Goal: Navigation & Orientation: Find specific page/section

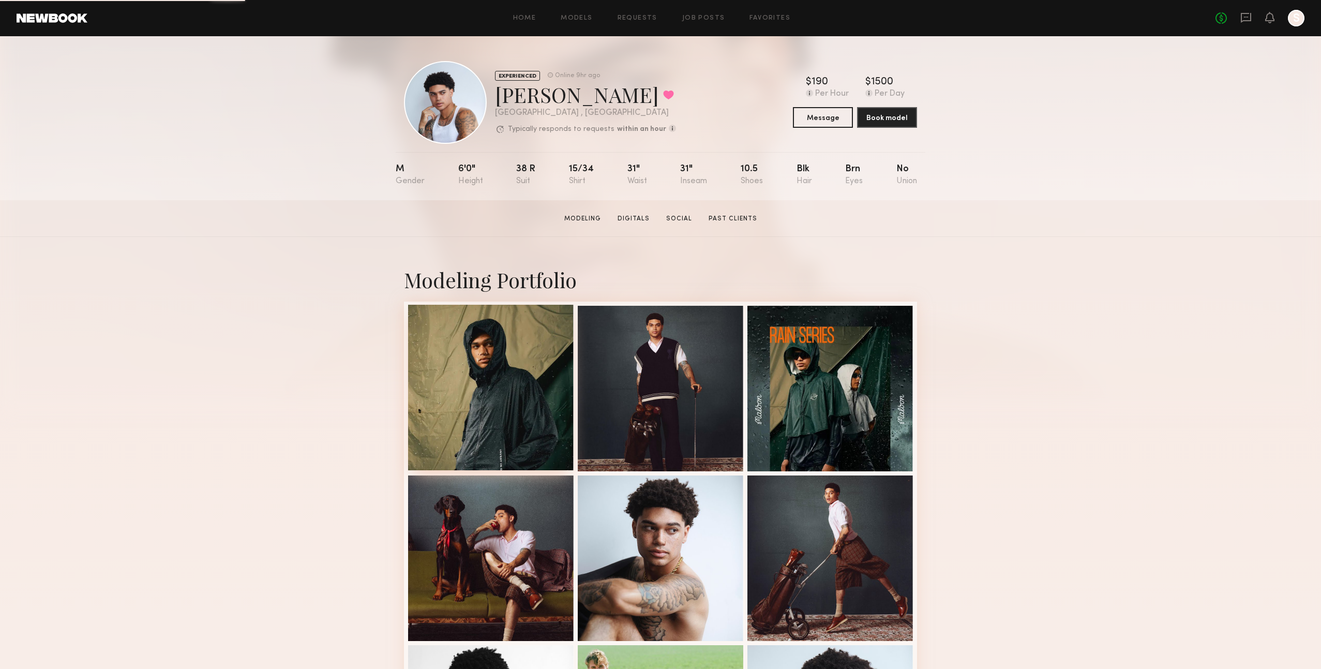
click at [509, 359] on div at bounding box center [491, 388] width 166 height 166
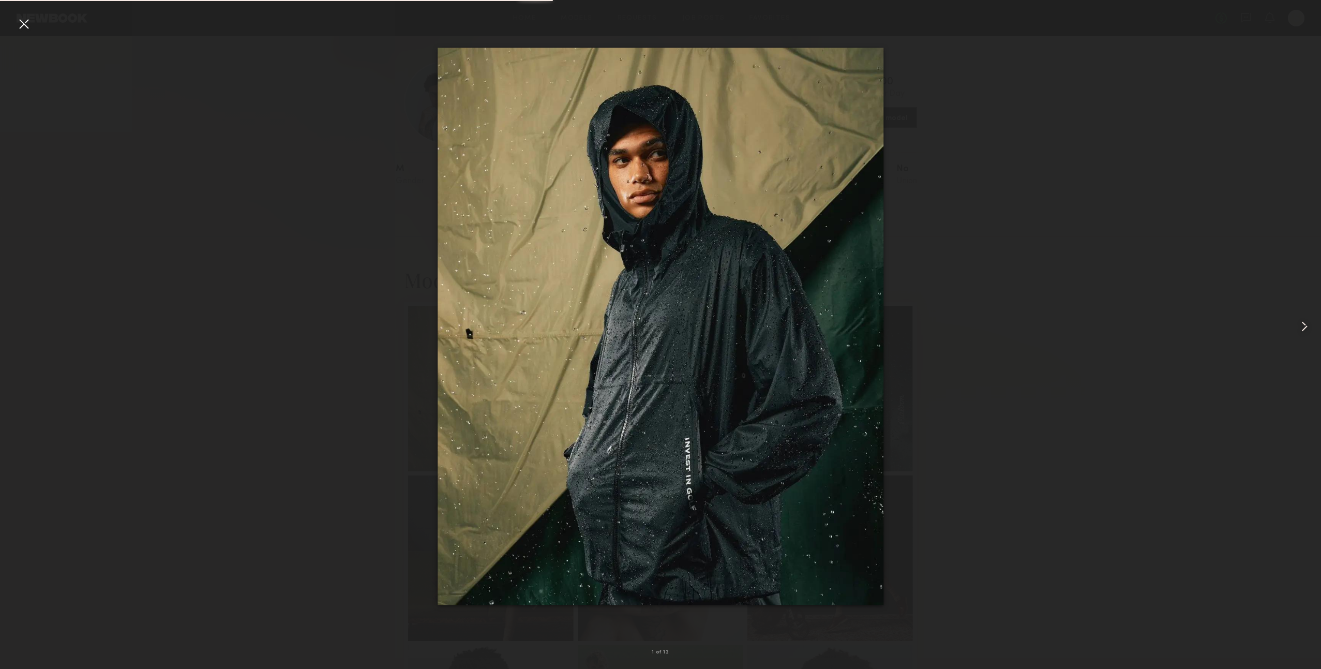
click at [1302, 329] on common-icon at bounding box center [1304, 326] width 17 height 17
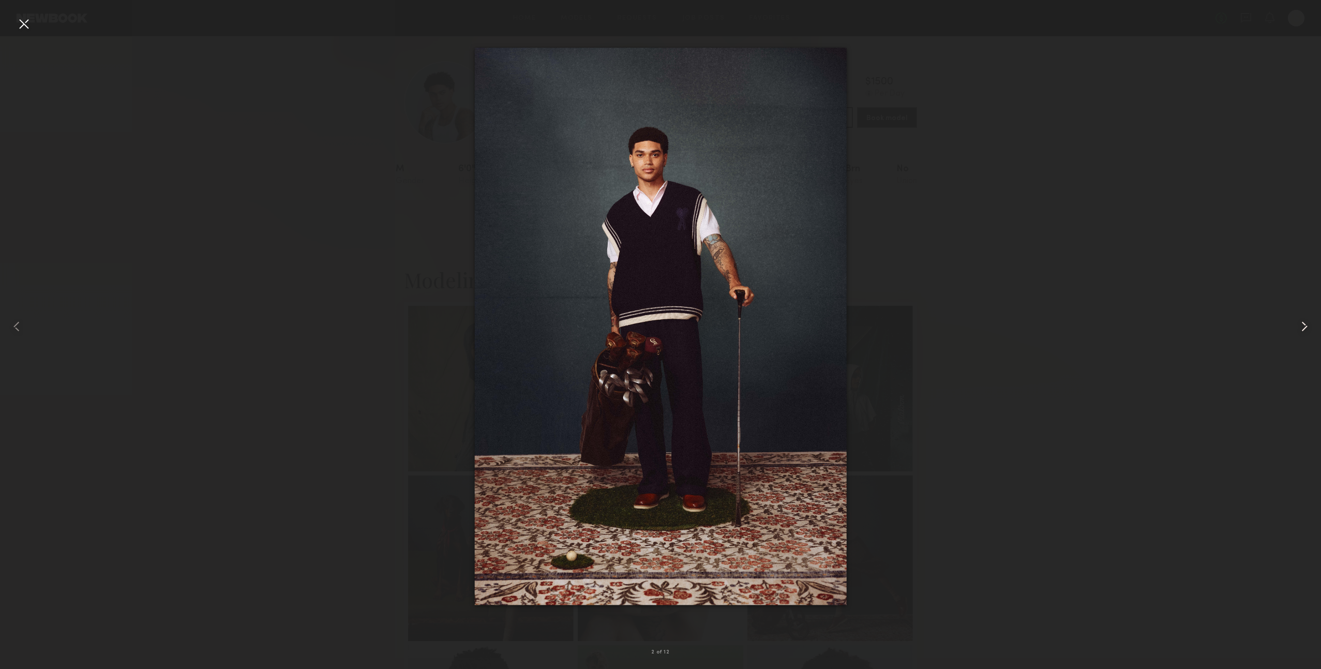
click at [1302, 329] on common-icon at bounding box center [1304, 326] width 17 height 17
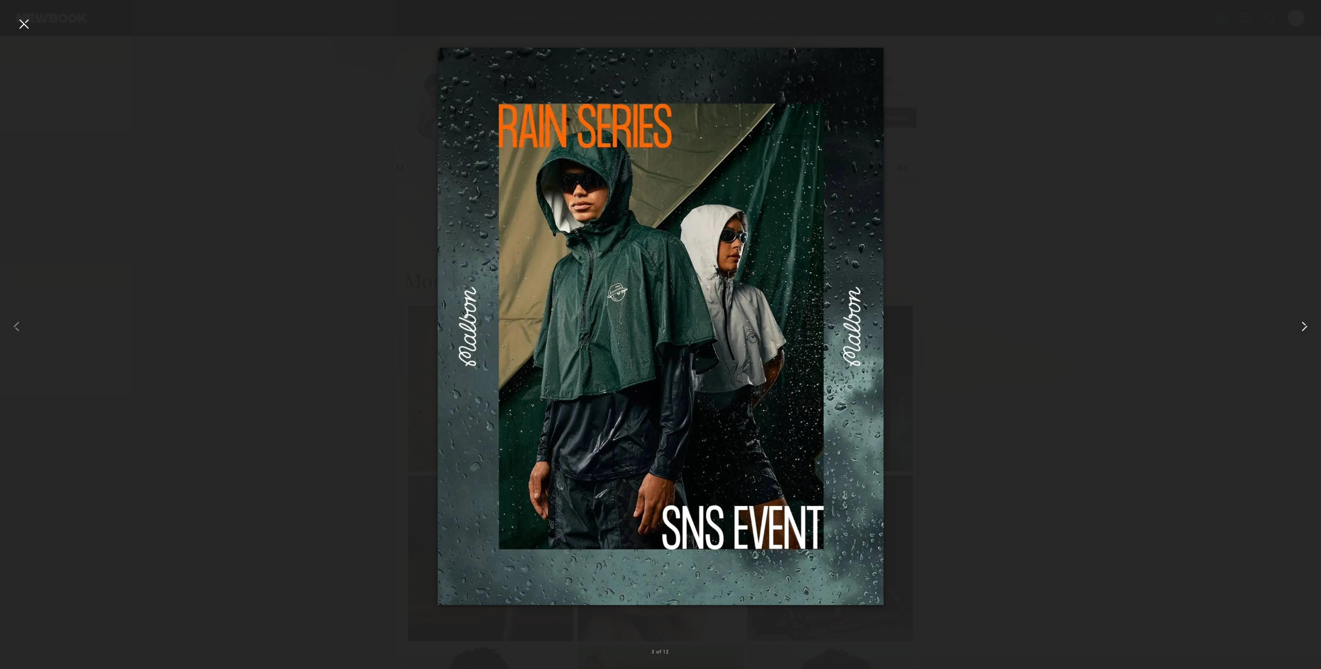
click at [1302, 329] on common-icon at bounding box center [1304, 326] width 17 height 17
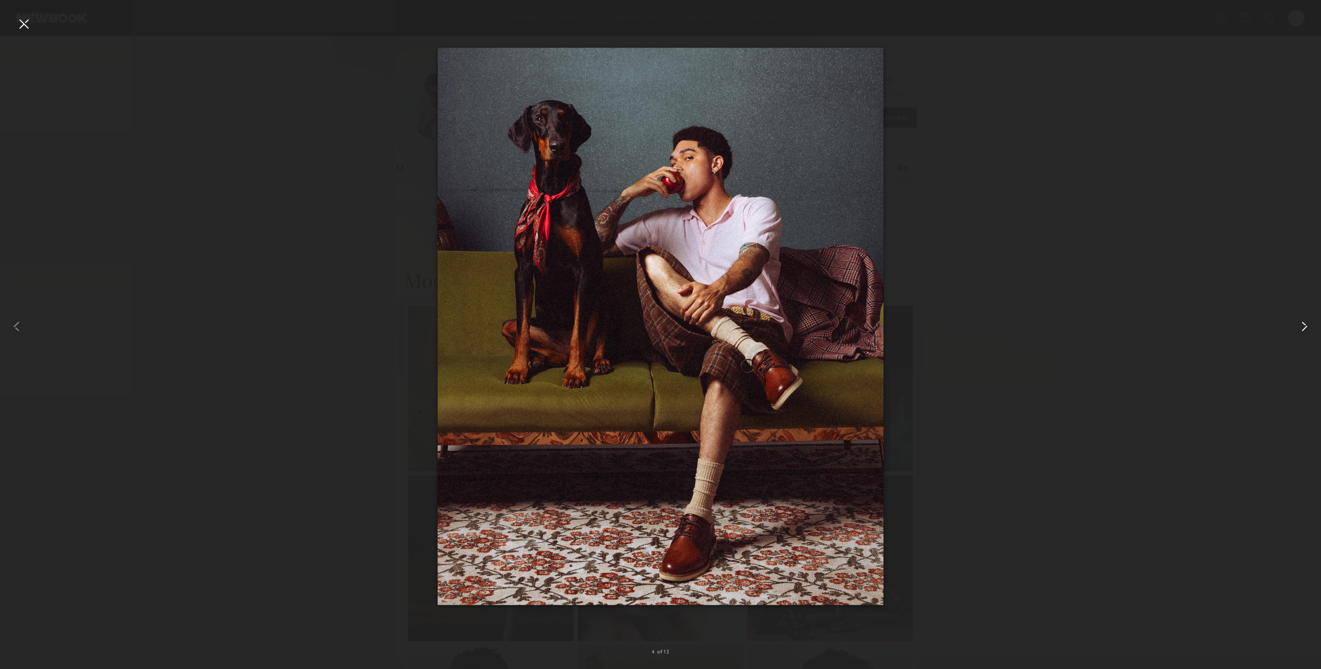
click at [1302, 329] on common-icon at bounding box center [1304, 326] width 17 height 17
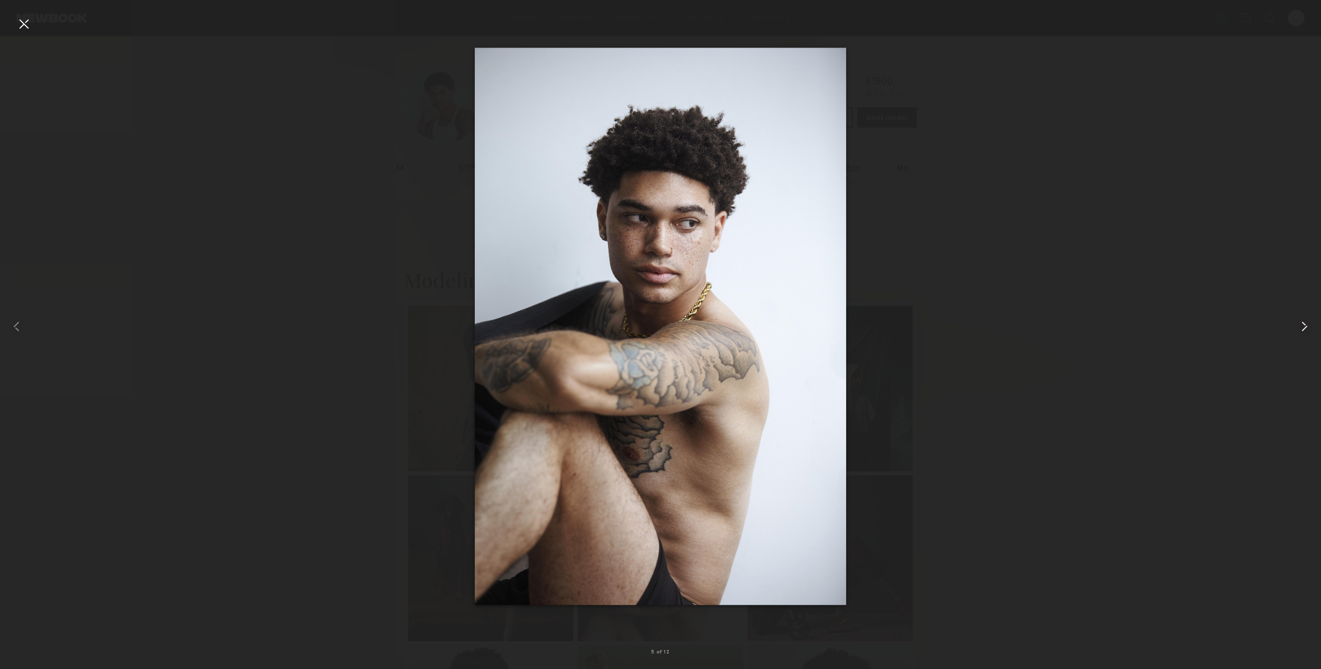
click at [1302, 329] on common-icon at bounding box center [1304, 326] width 17 height 17
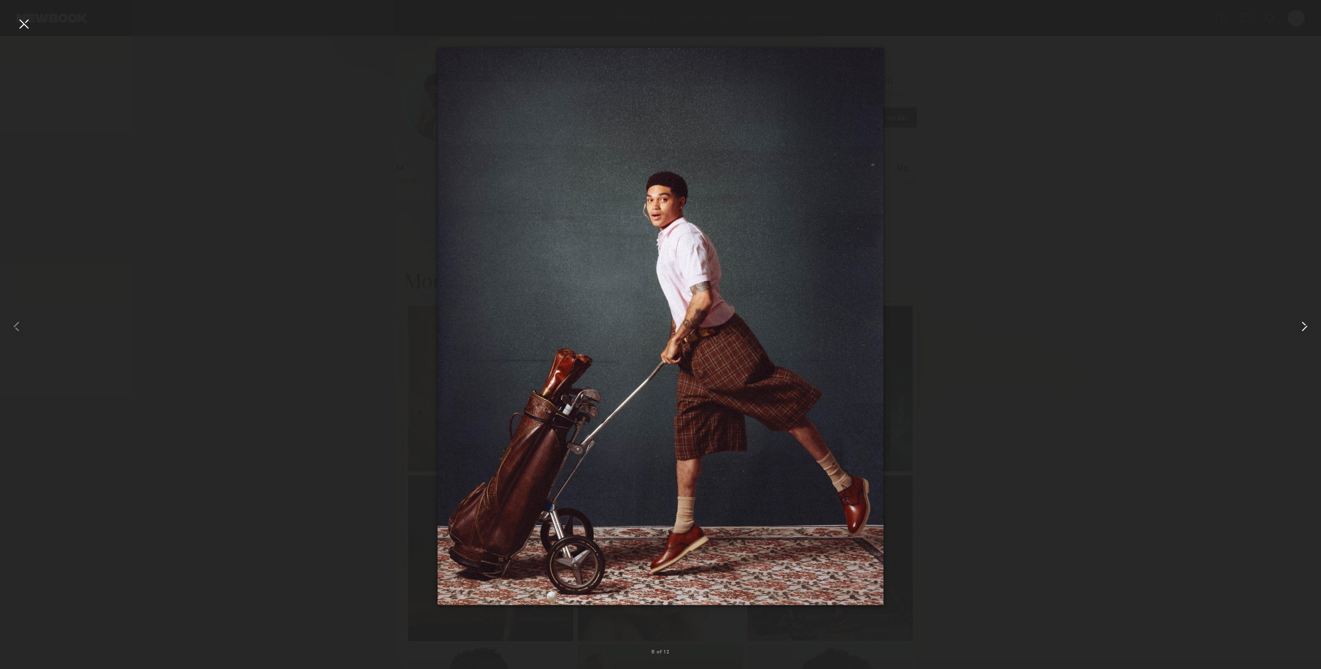
click at [1302, 329] on common-icon at bounding box center [1304, 326] width 17 height 17
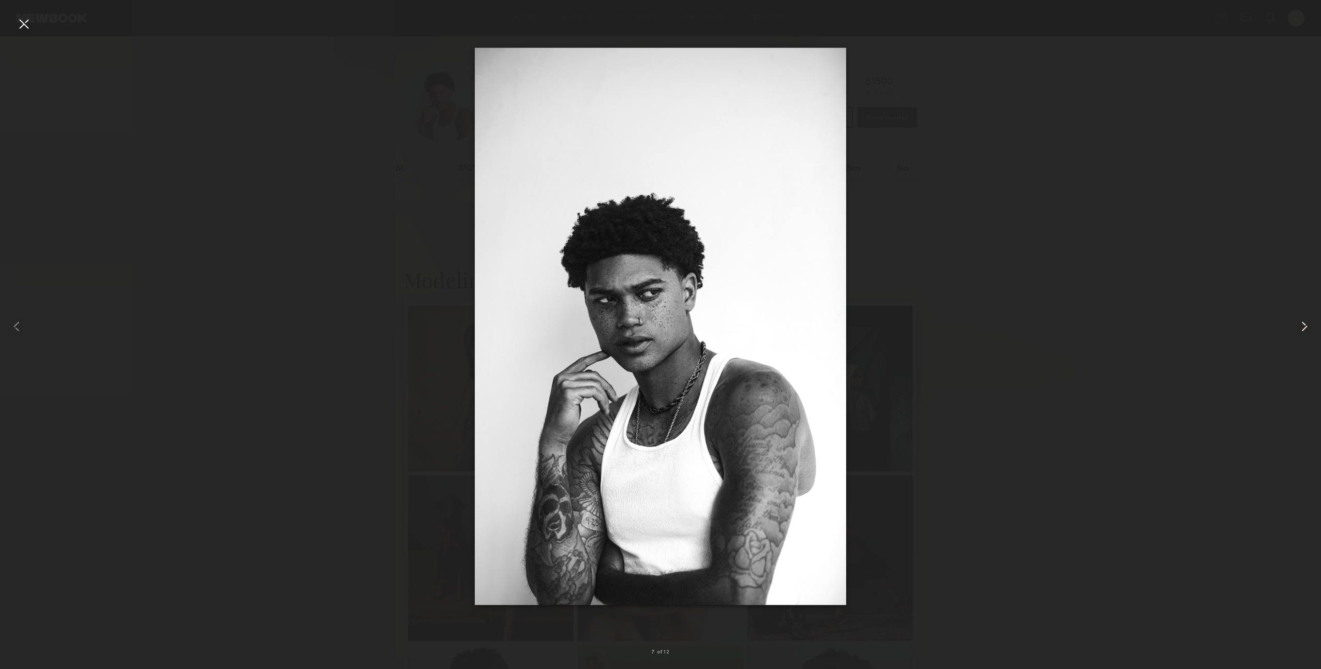
click at [1302, 329] on common-icon at bounding box center [1304, 326] width 17 height 17
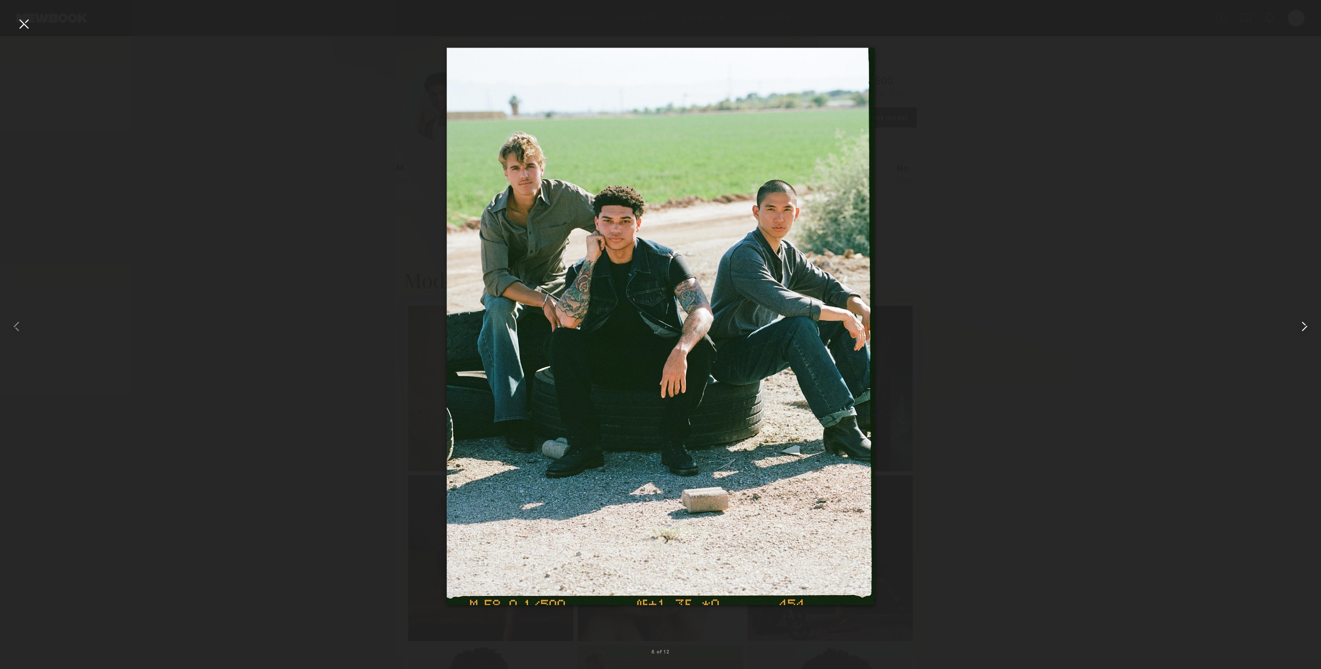
click at [1302, 329] on common-icon at bounding box center [1304, 326] width 17 height 17
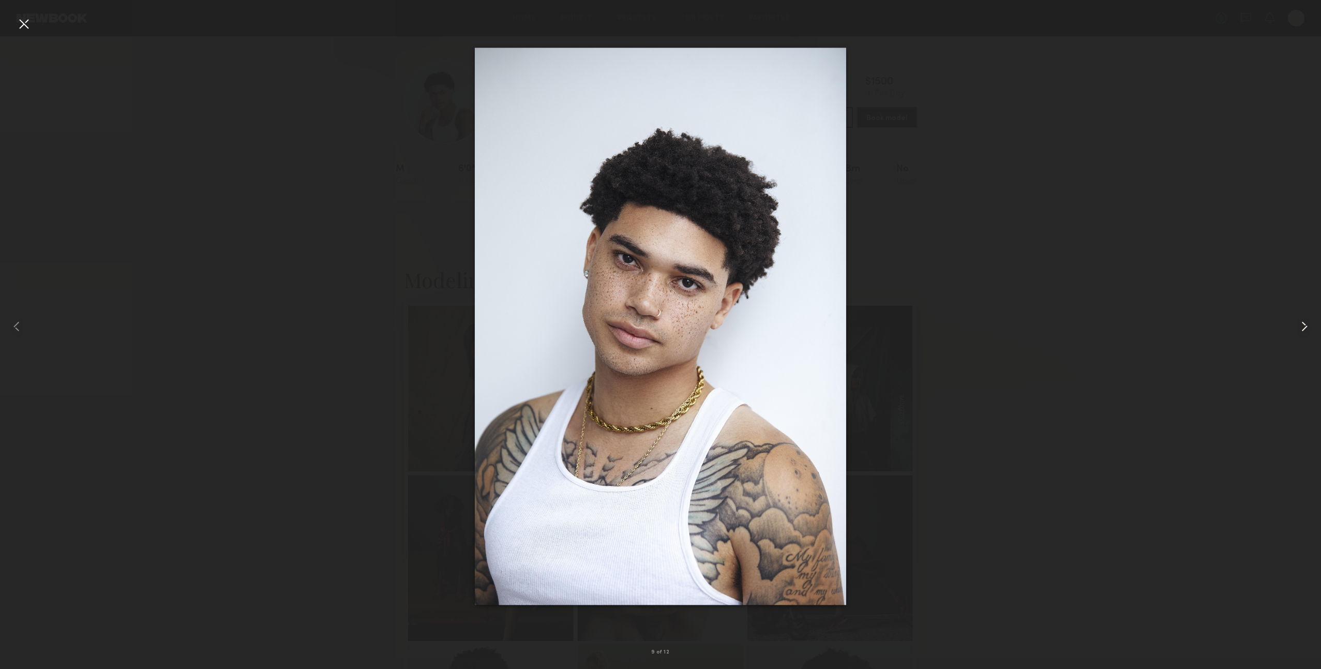
click at [1302, 329] on common-icon at bounding box center [1304, 326] width 17 height 17
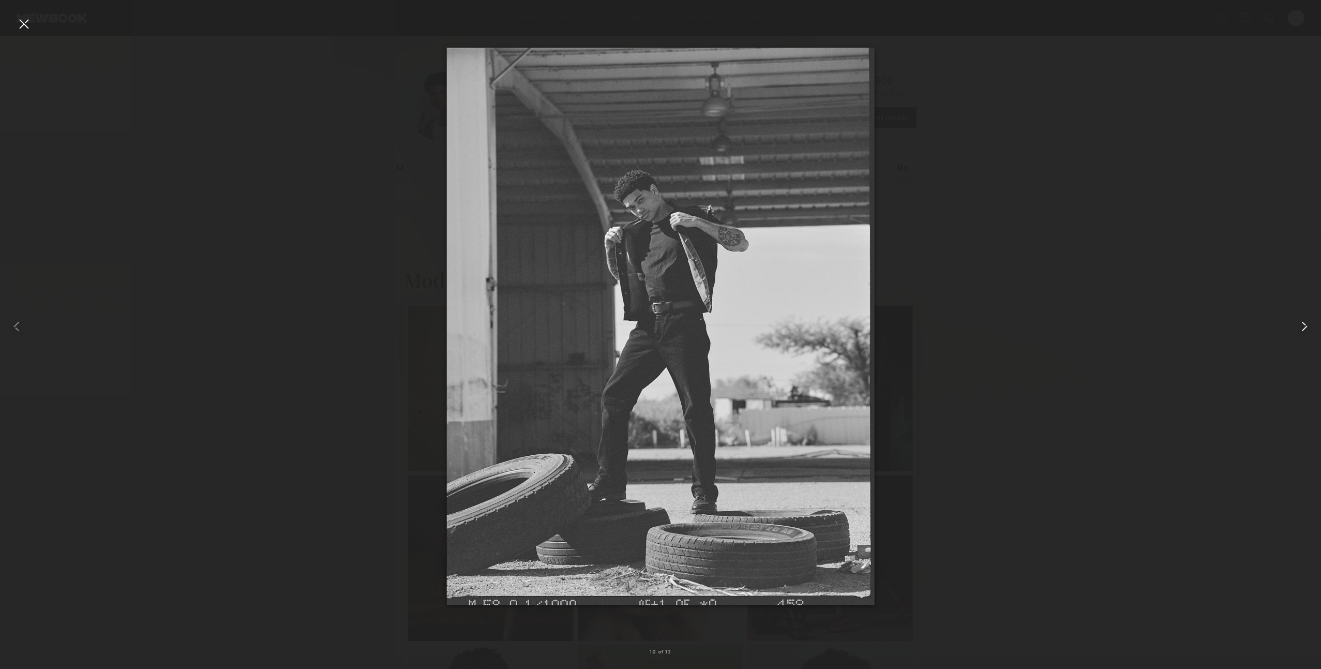
click at [1302, 329] on common-icon at bounding box center [1304, 326] width 17 height 17
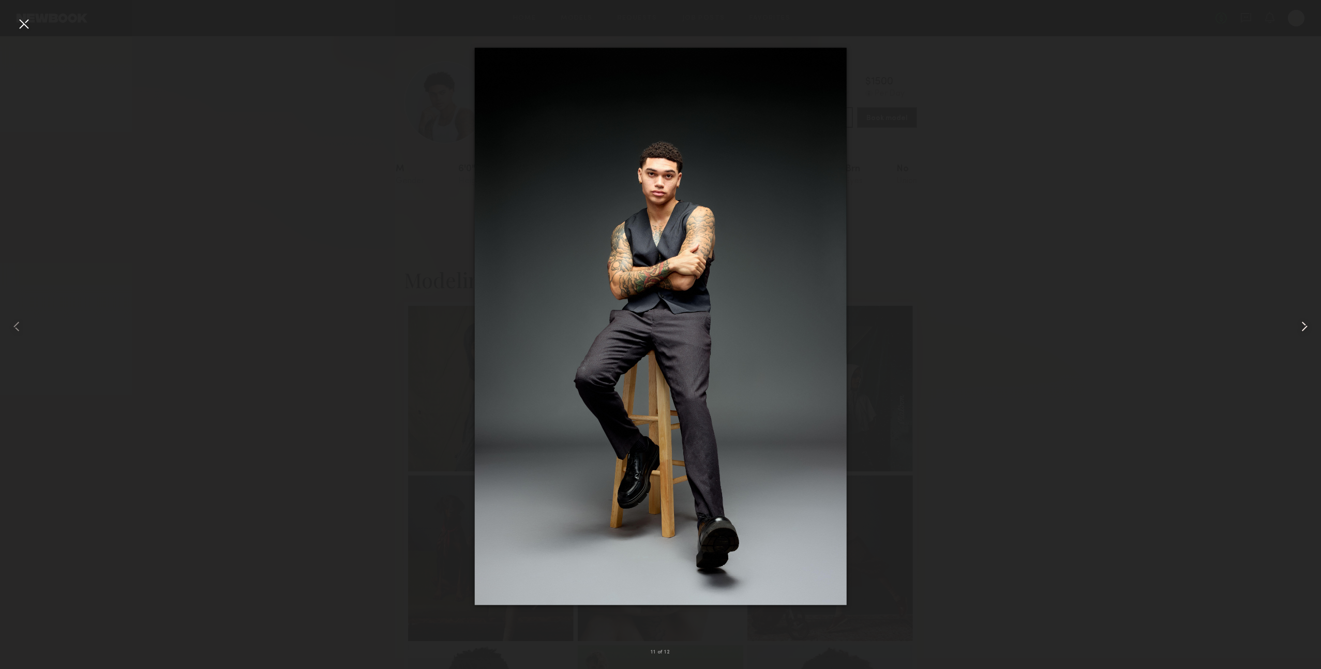
click at [1302, 329] on common-icon at bounding box center [1304, 326] width 17 height 17
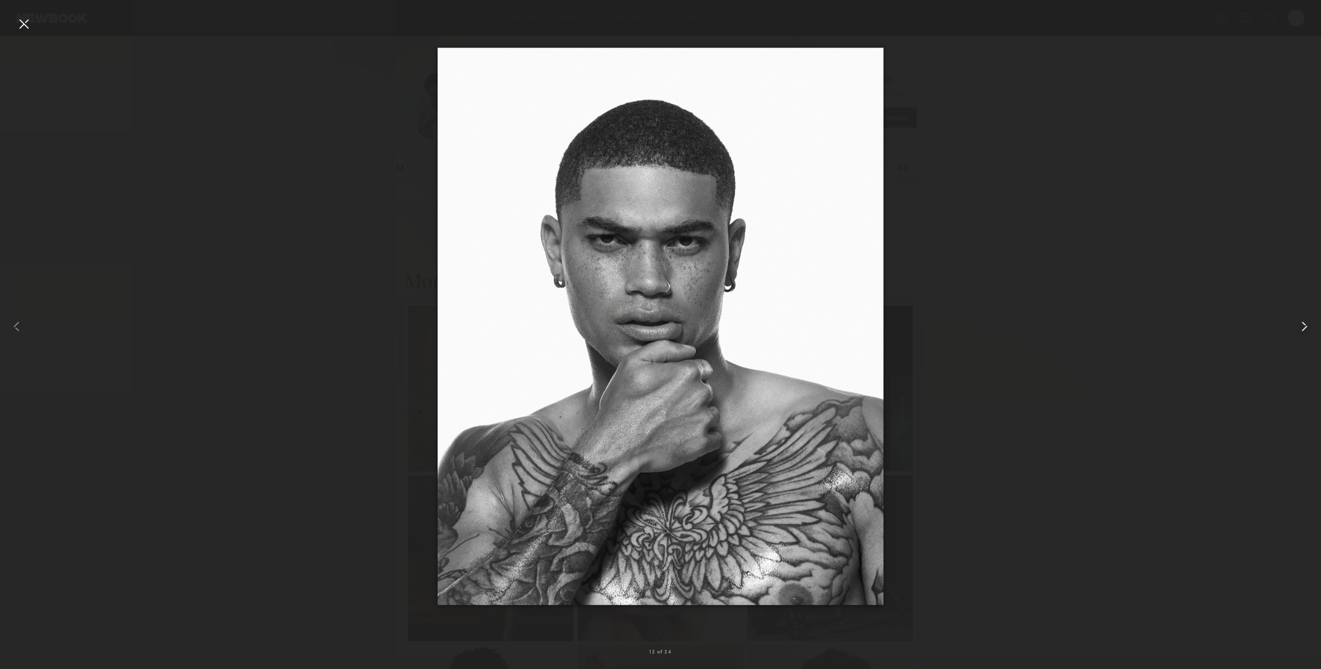
click at [1302, 329] on common-icon at bounding box center [1304, 326] width 17 height 17
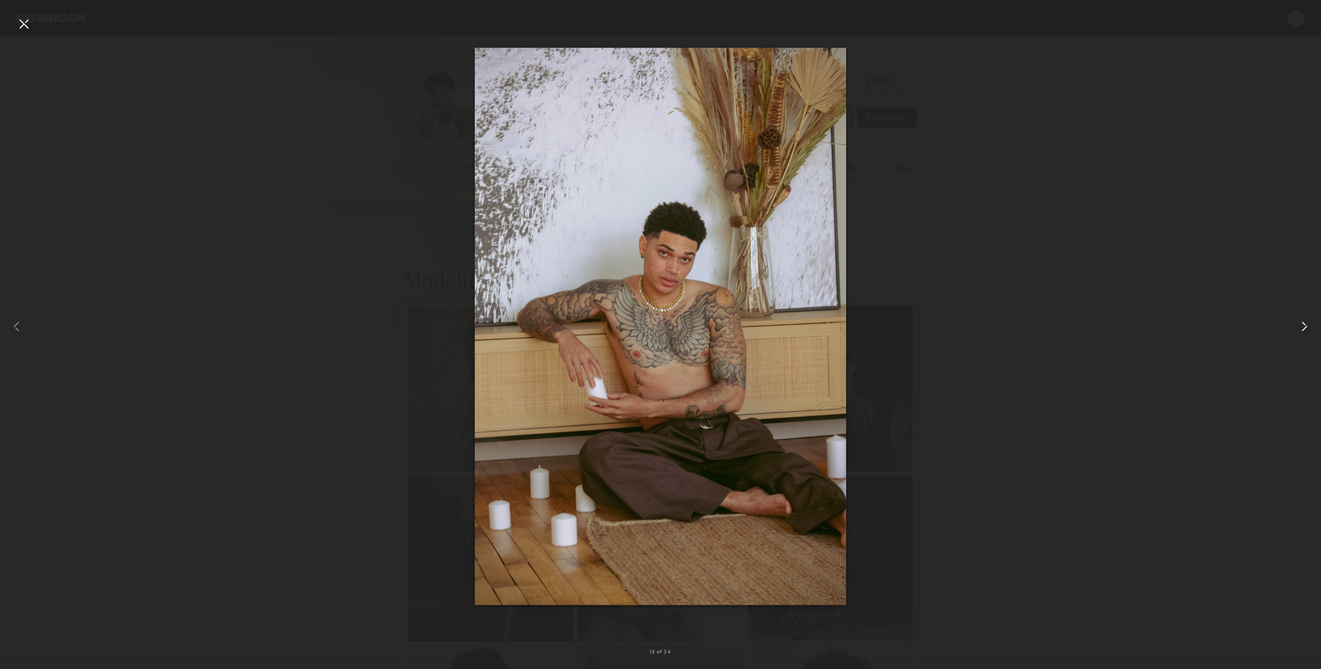
click at [1302, 329] on common-icon at bounding box center [1304, 326] width 17 height 17
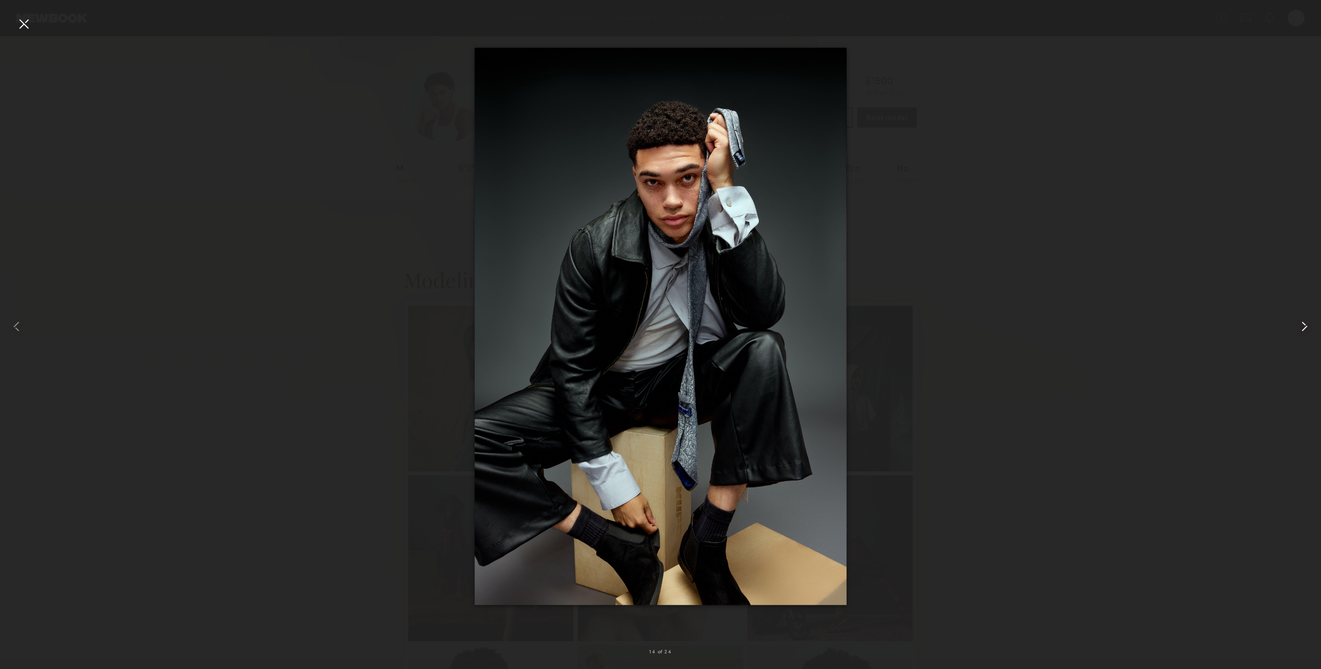
click at [1302, 329] on common-icon at bounding box center [1304, 326] width 17 height 17
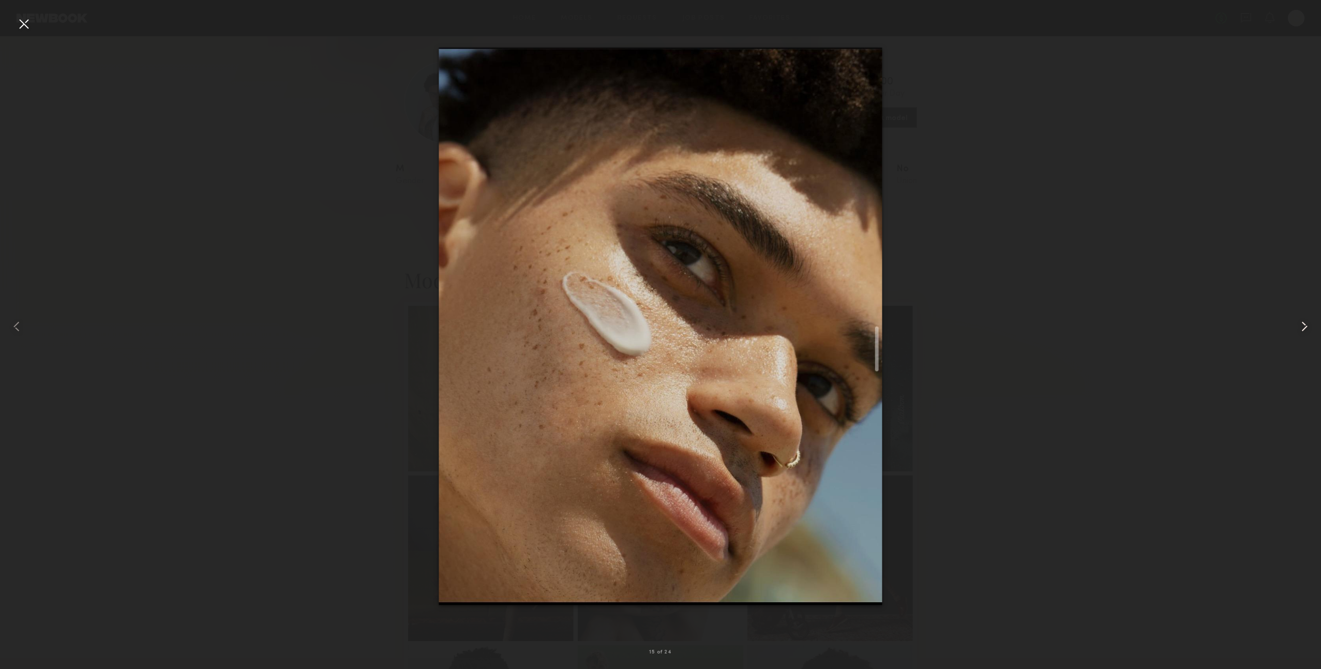
click at [1302, 329] on common-icon at bounding box center [1304, 326] width 17 height 17
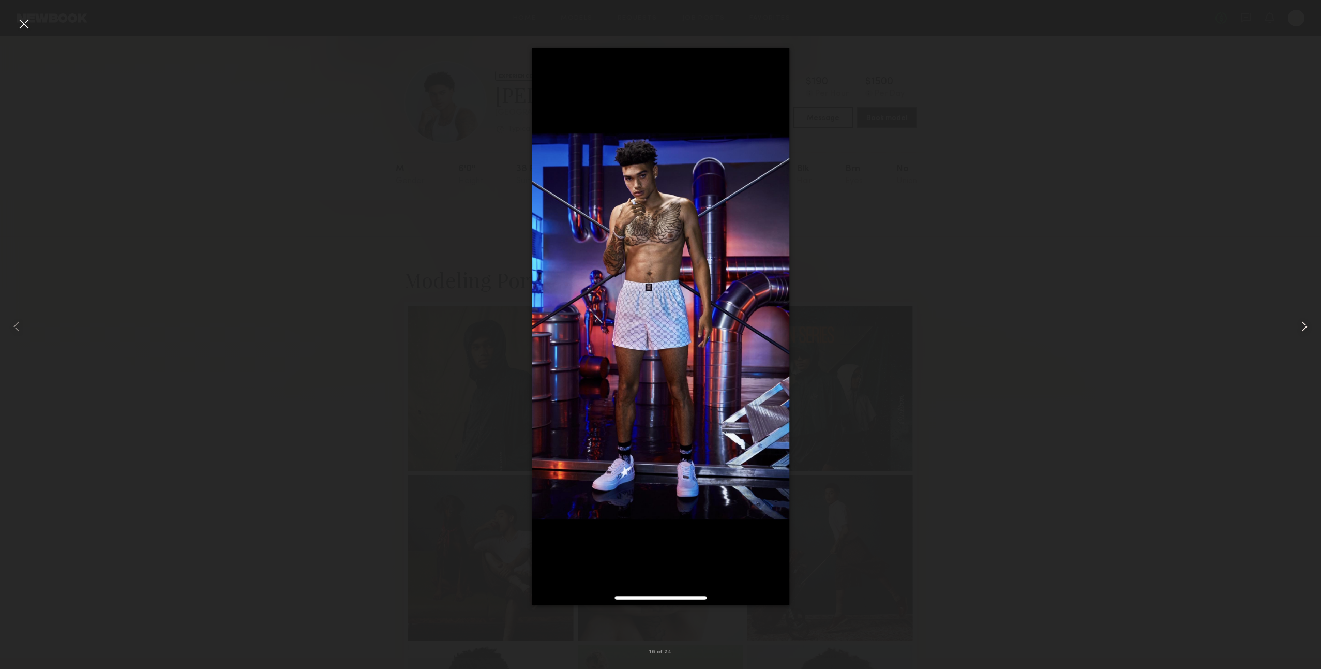
click at [1302, 329] on common-icon at bounding box center [1304, 326] width 17 height 17
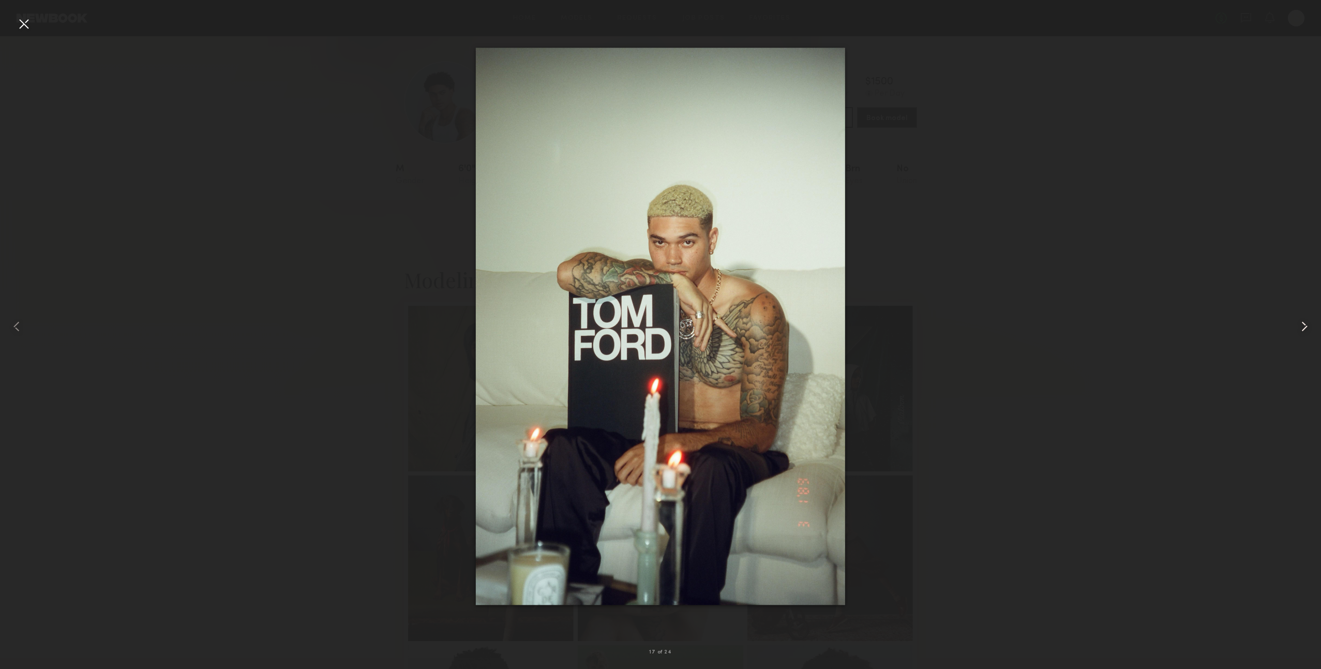
click at [1302, 329] on common-icon at bounding box center [1304, 326] width 17 height 17
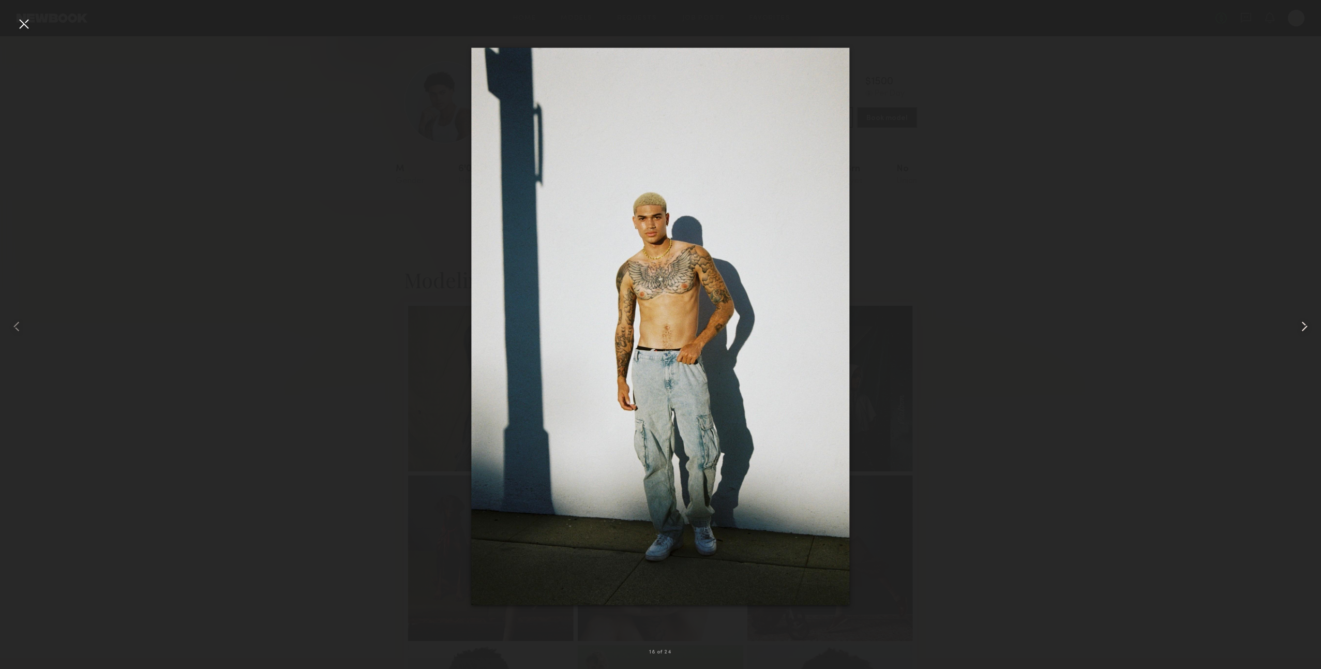
click at [1302, 329] on common-icon at bounding box center [1304, 326] width 17 height 17
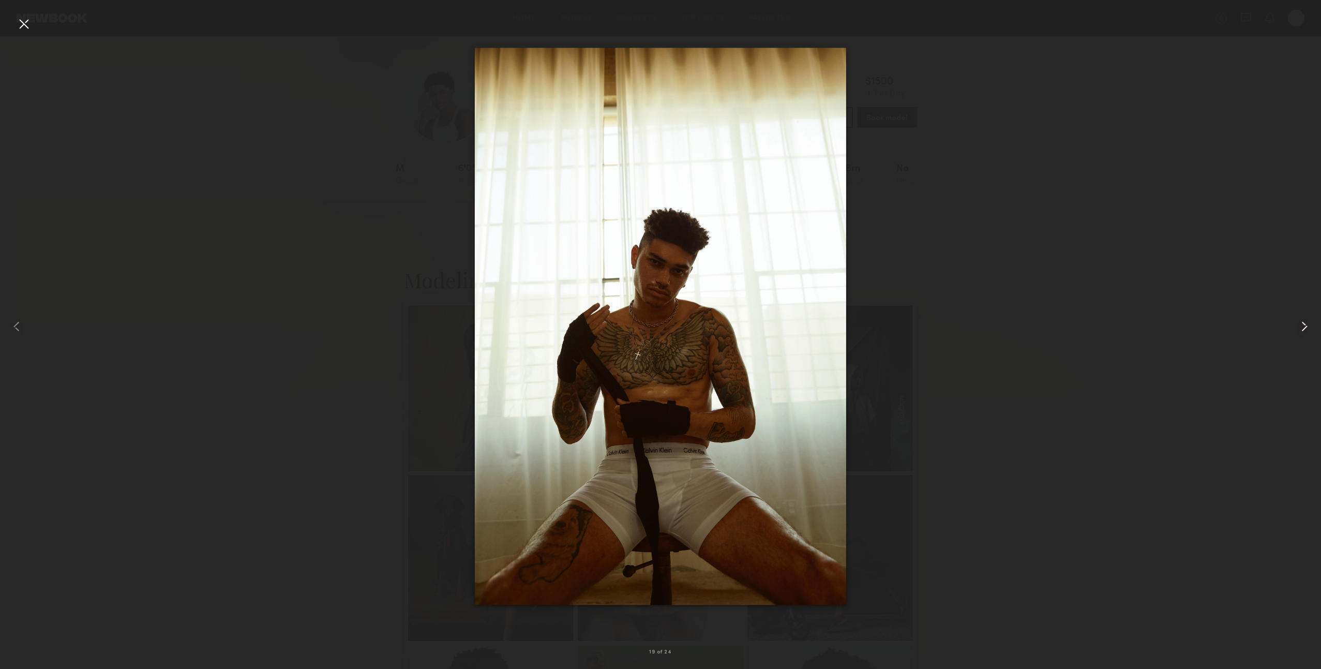
click at [1302, 329] on common-icon at bounding box center [1304, 326] width 17 height 17
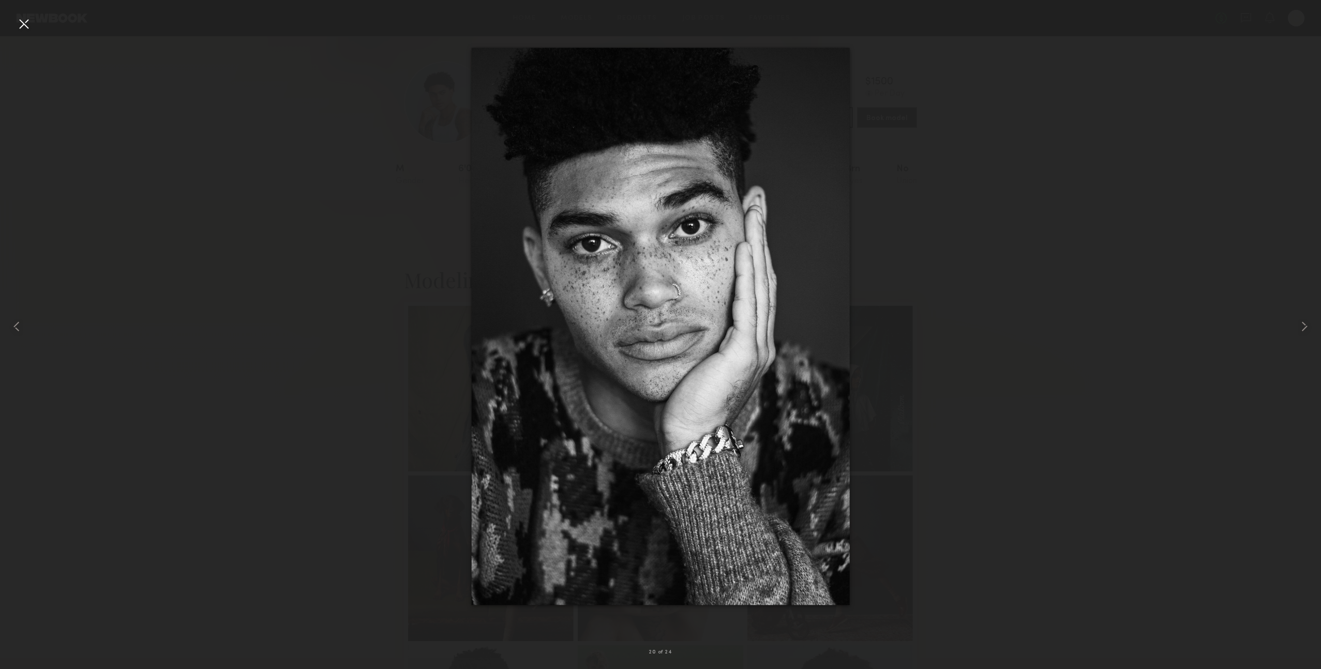
click at [1189, 319] on div at bounding box center [660, 326] width 1321 height 619
click at [22, 23] on div at bounding box center [24, 24] width 17 height 17
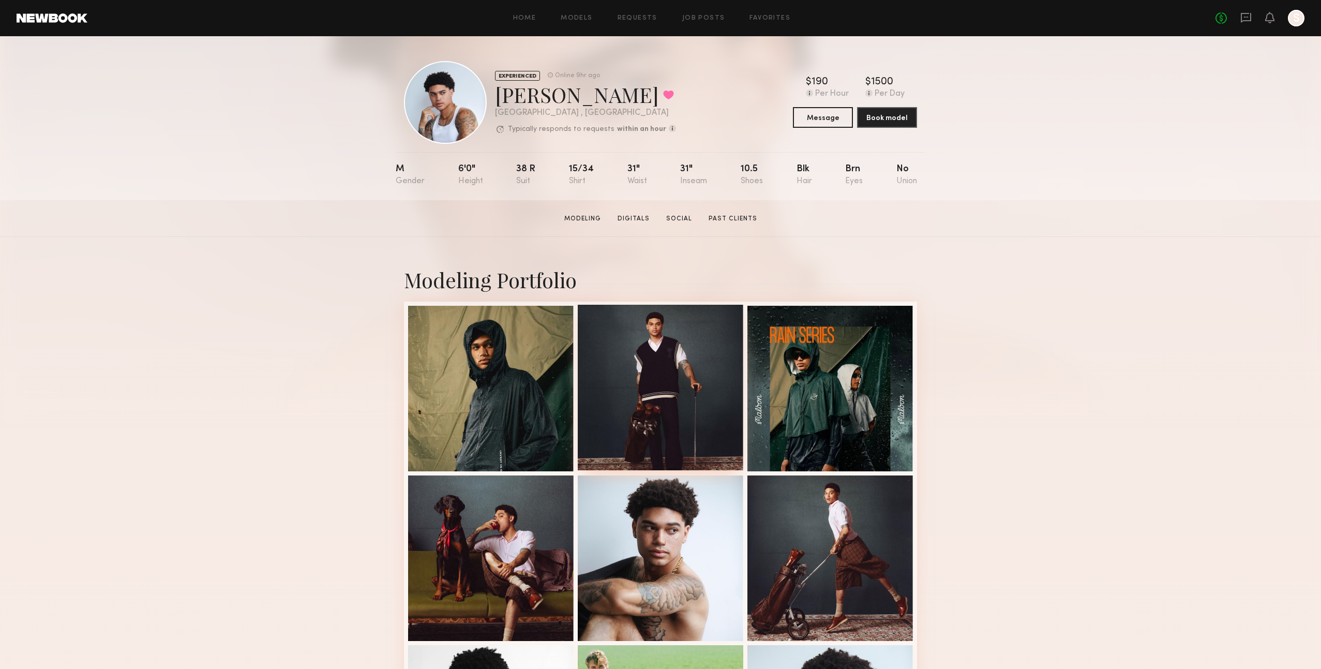
click at [668, 418] on div at bounding box center [661, 388] width 166 height 166
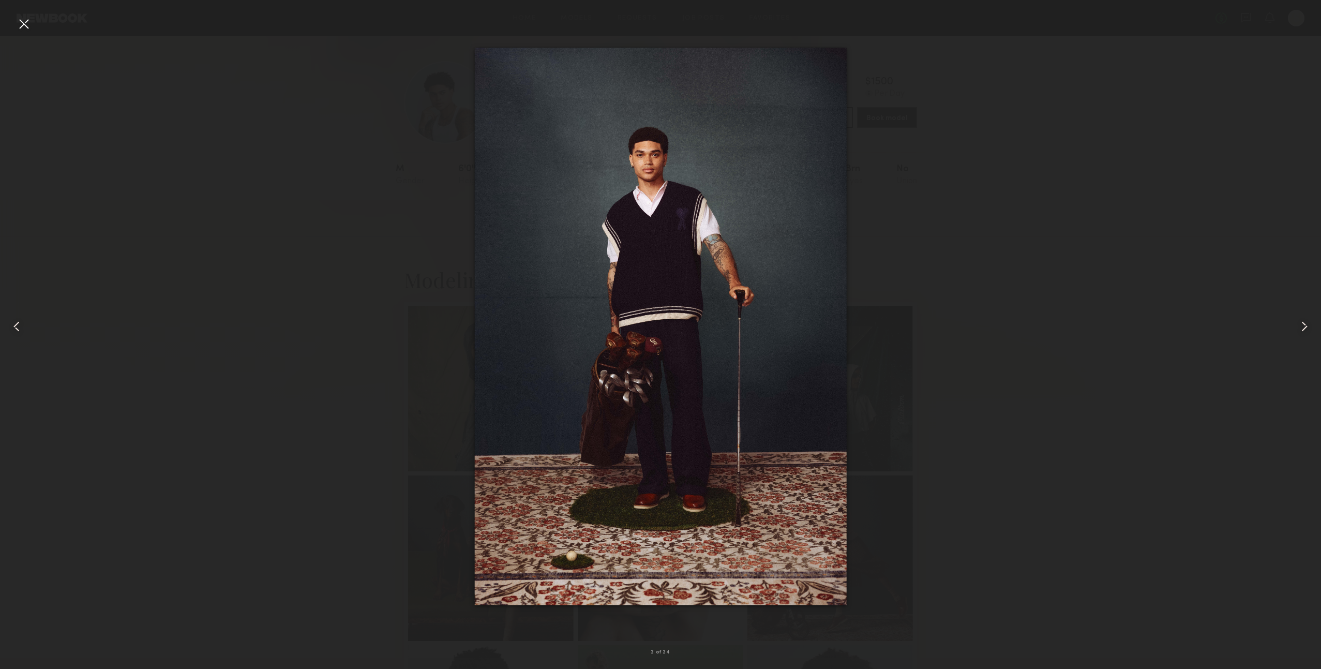
scroll to position [1, 0]
click at [1301, 321] on common-icon at bounding box center [1304, 326] width 17 height 17
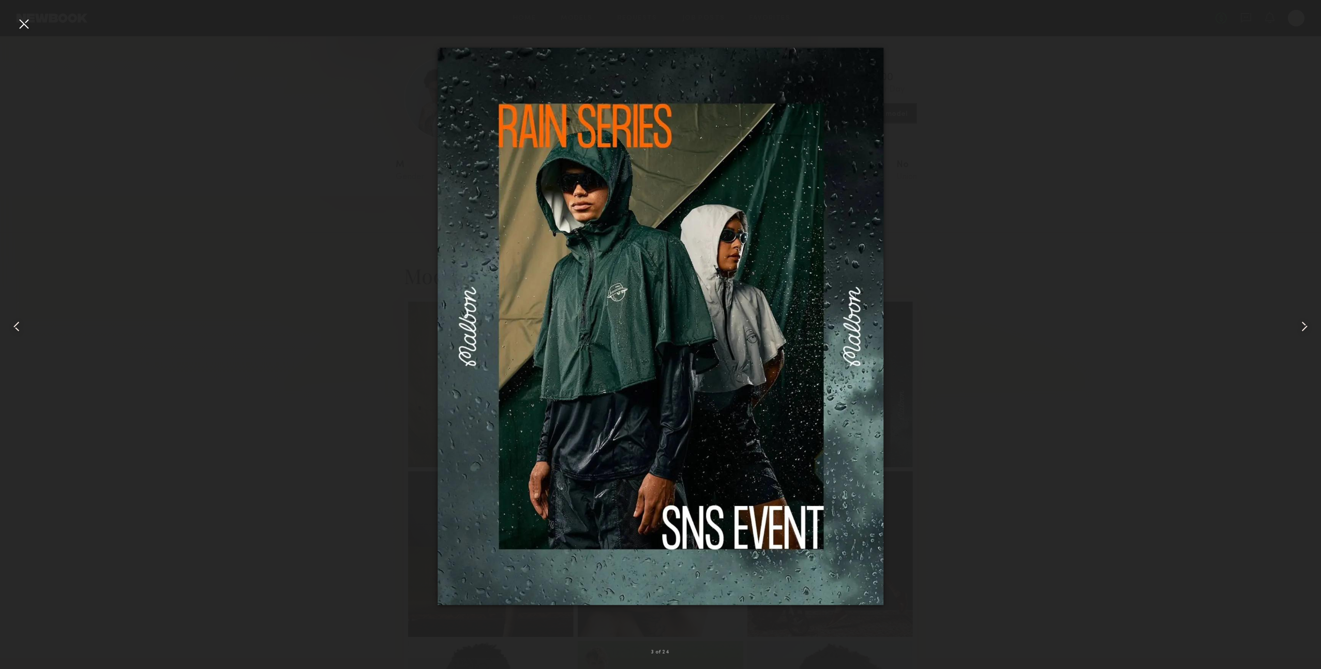
scroll to position [6, 0]
click at [1301, 321] on common-icon at bounding box center [1304, 326] width 17 height 17
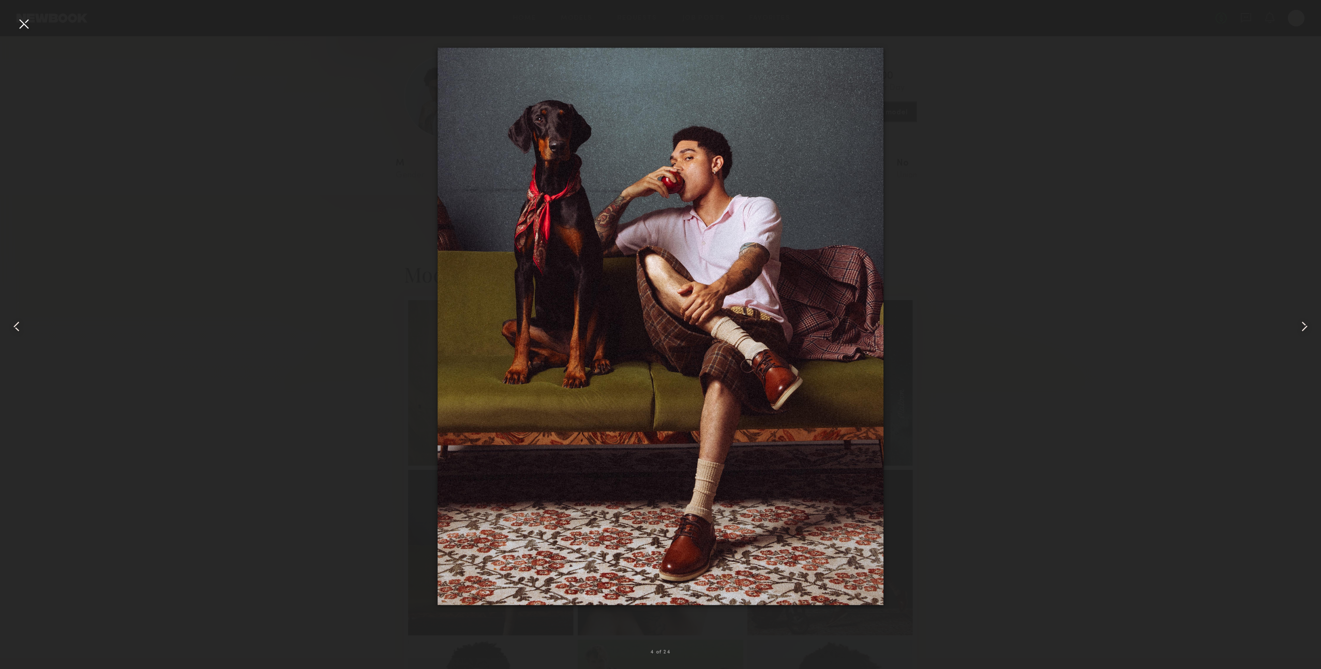
click at [1302, 327] on common-icon at bounding box center [1304, 326] width 17 height 17
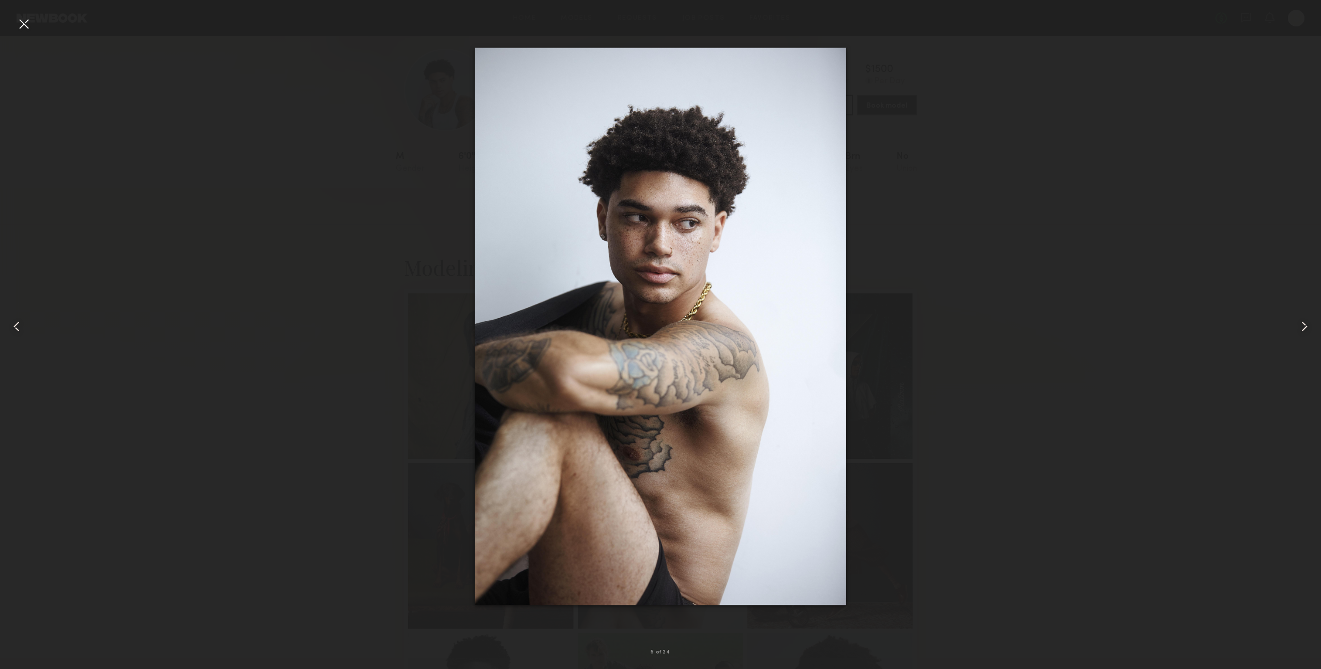
scroll to position [10, 0]
click at [1306, 321] on common-icon at bounding box center [1304, 326] width 17 height 17
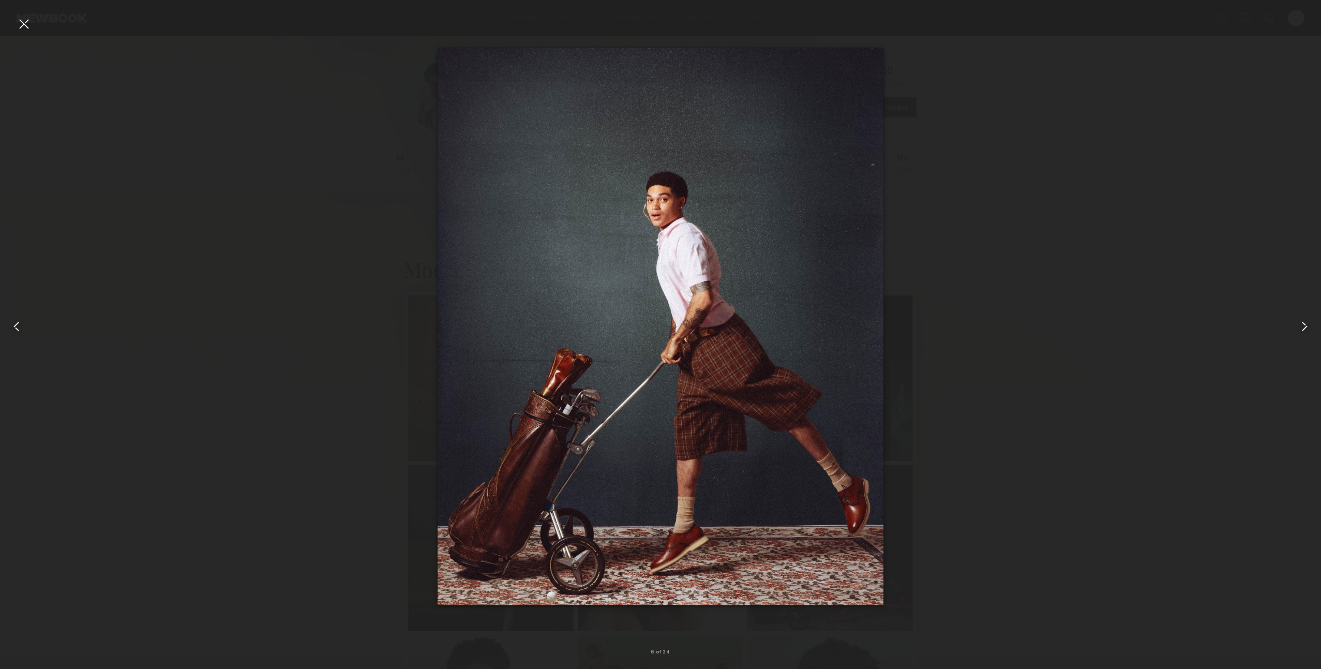
click at [1306, 321] on common-icon at bounding box center [1304, 326] width 17 height 17
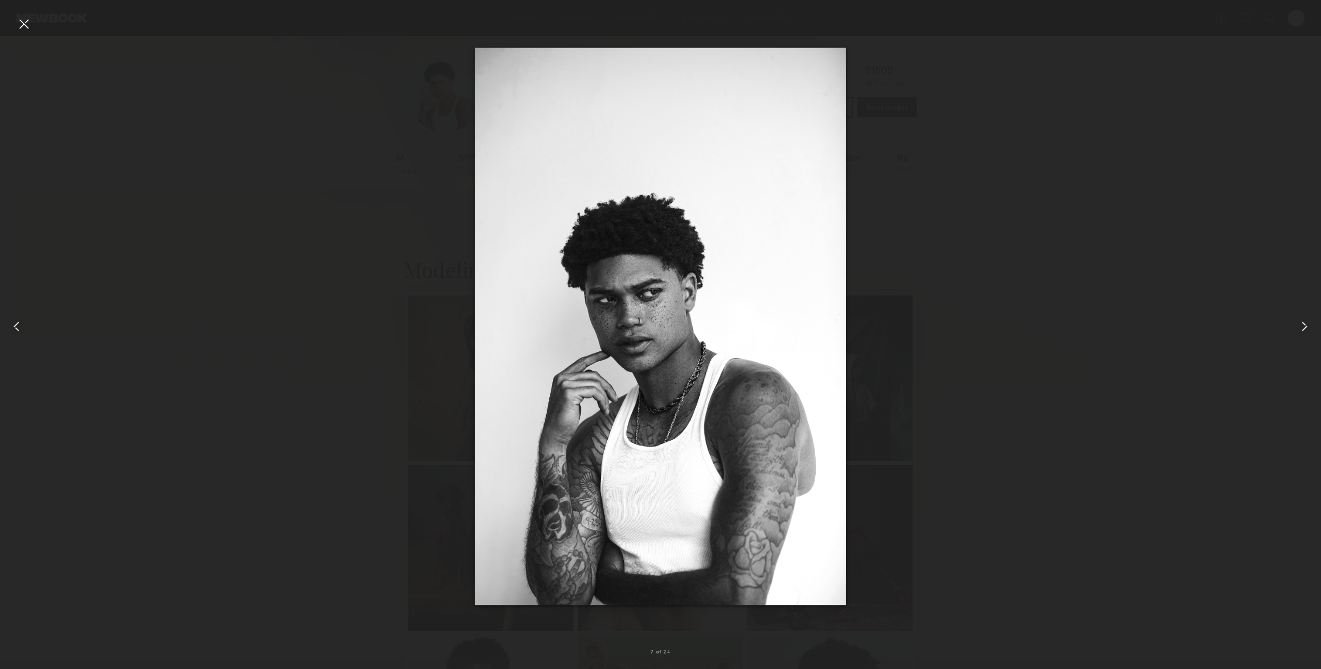
click at [20, 323] on common-icon at bounding box center [16, 326] width 17 height 17
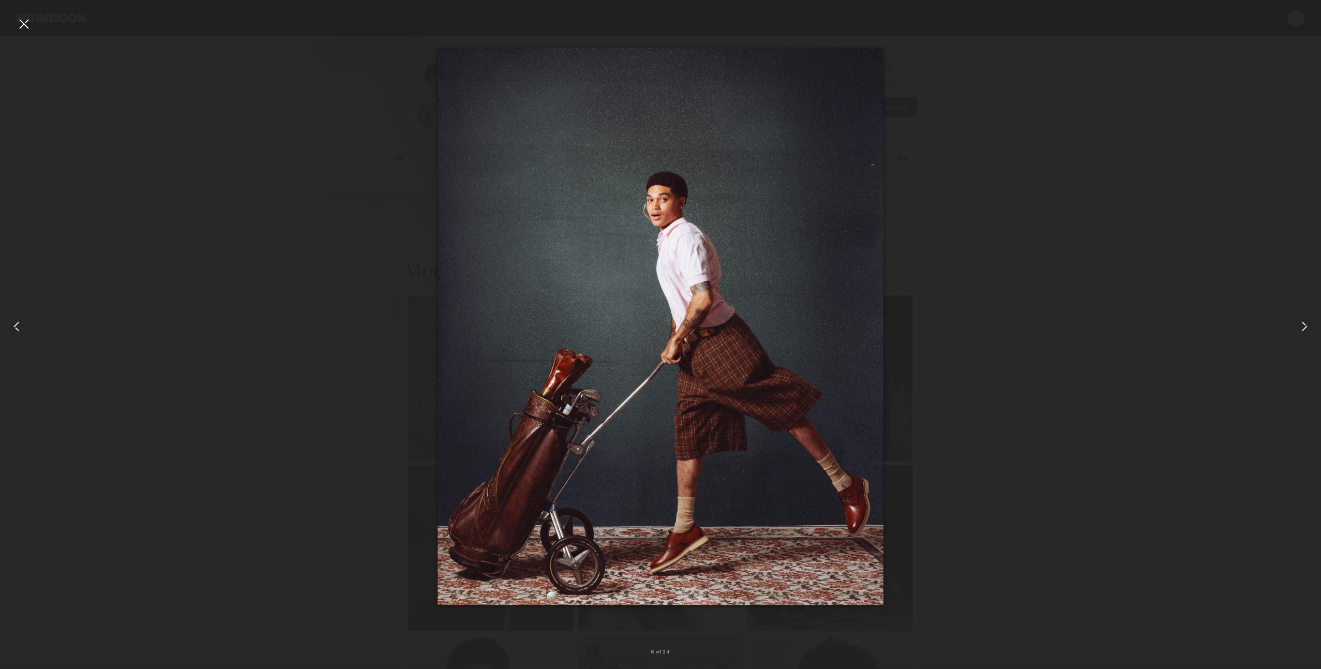
click at [1307, 323] on common-icon at bounding box center [1304, 326] width 17 height 17
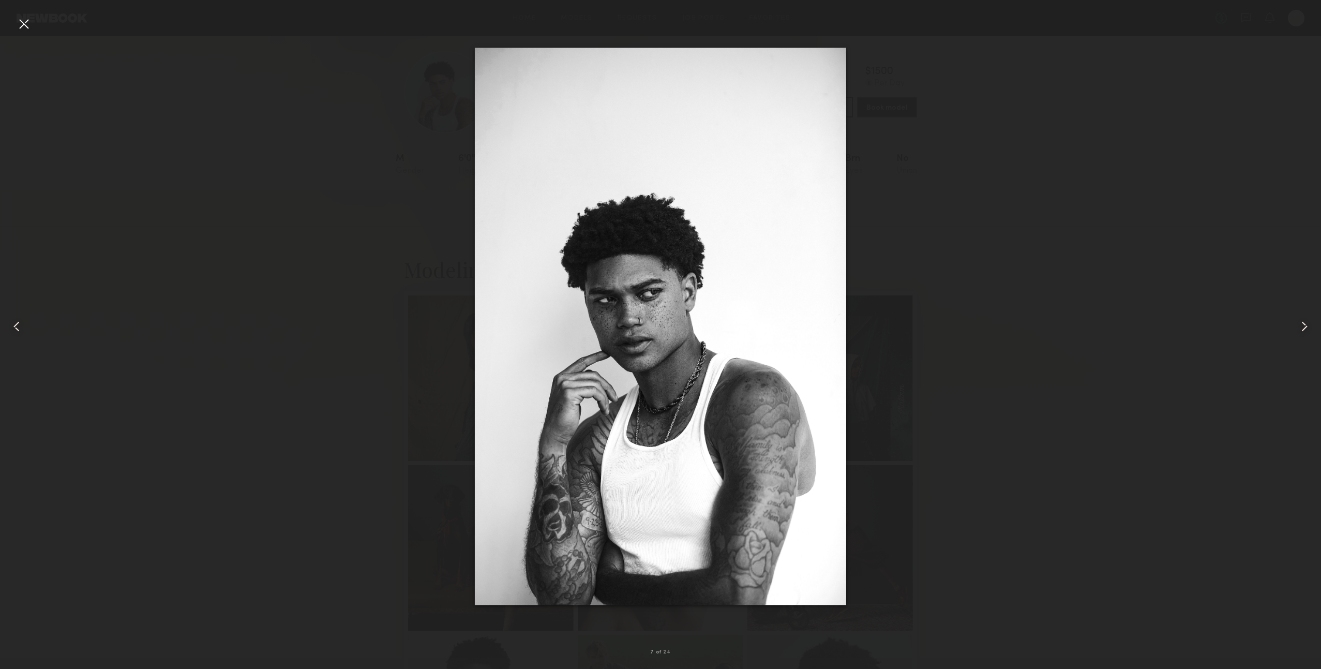
click at [1307, 323] on common-icon at bounding box center [1304, 326] width 17 height 17
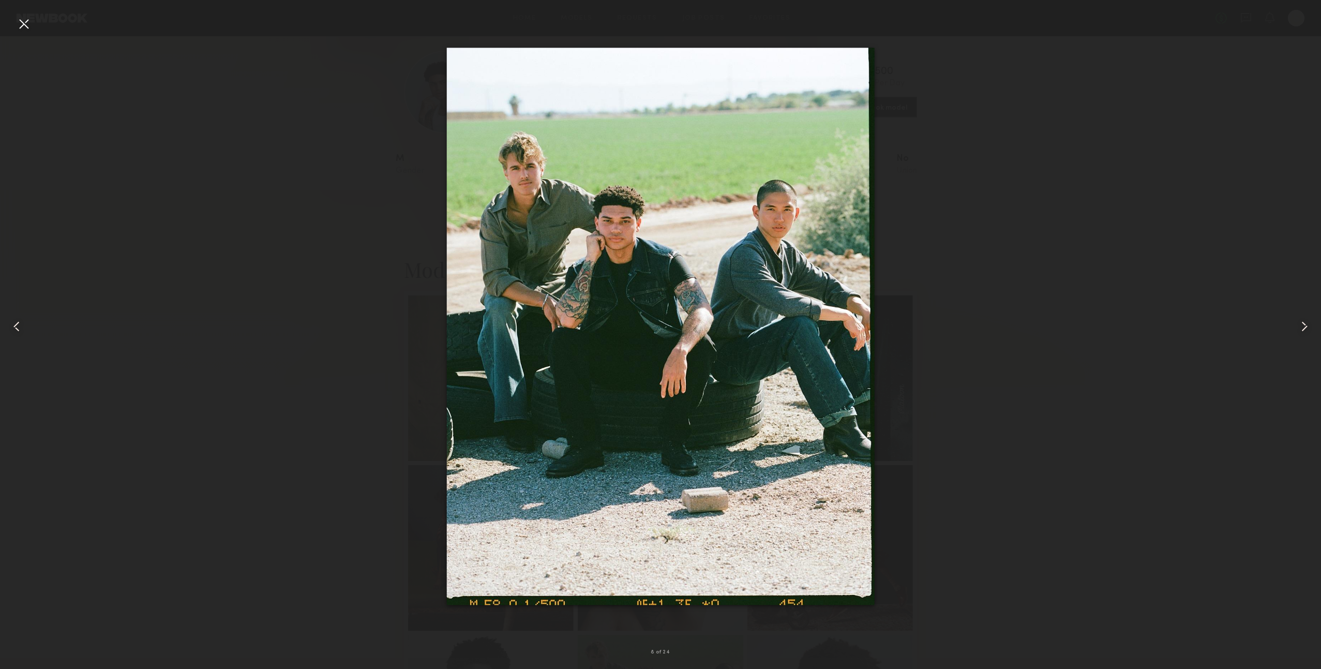
click at [1316, 327] on div at bounding box center [1294, 326] width 53 height 619
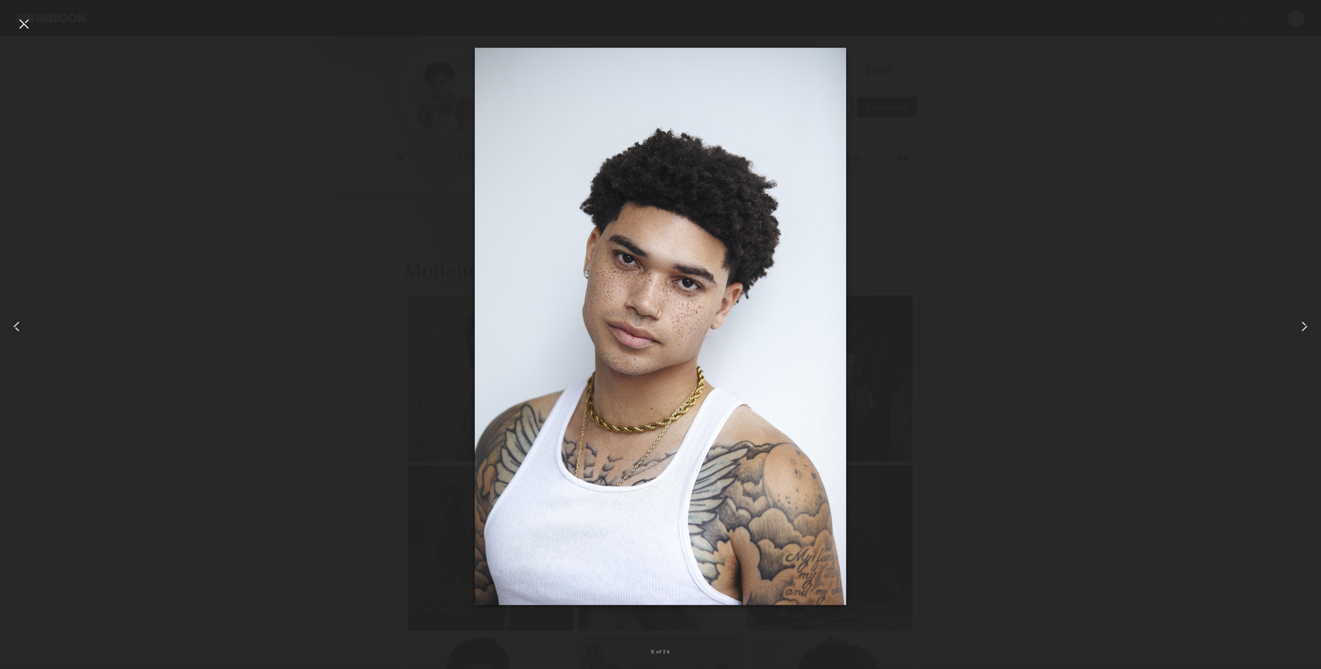
click at [1099, 138] on div at bounding box center [660, 326] width 1321 height 619
click at [1101, 32] on div at bounding box center [660, 326] width 1321 height 619
click at [18, 24] on div at bounding box center [24, 24] width 17 height 17
